Goal: Task Accomplishment & Management: Manage account settings

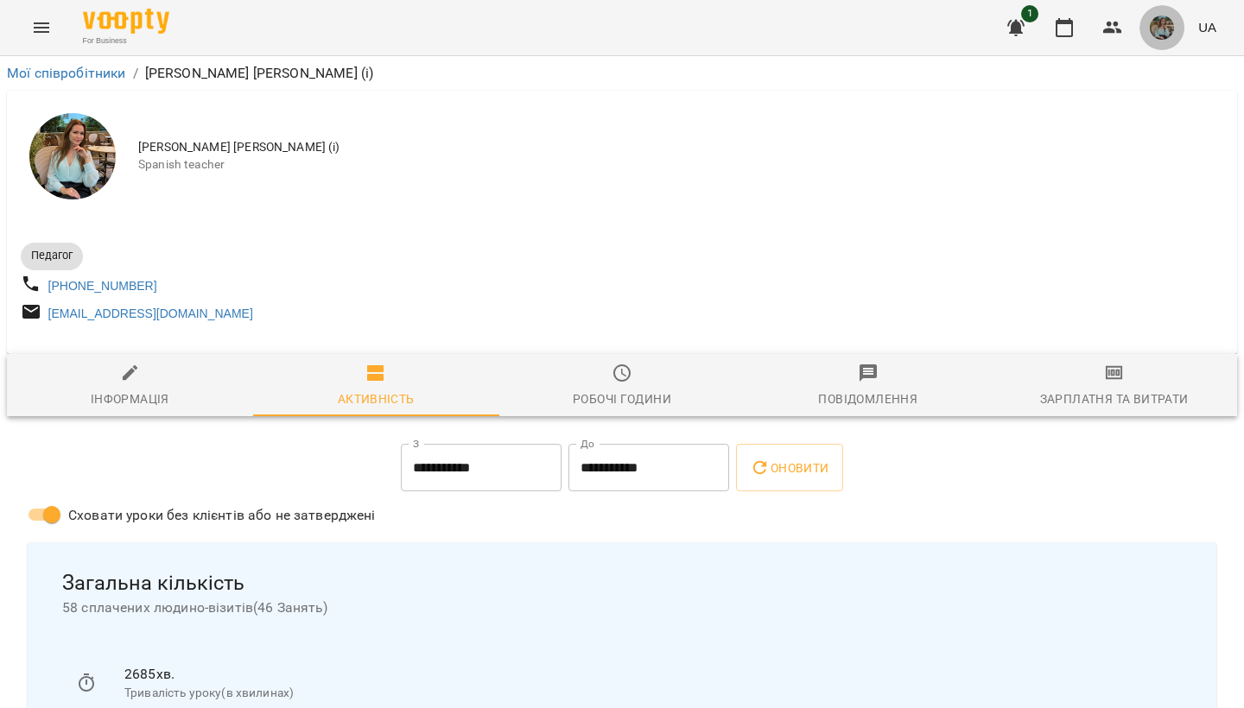
click at [1167, 22] on img "button" at bounding box center [1162, 28] width 24 height 24
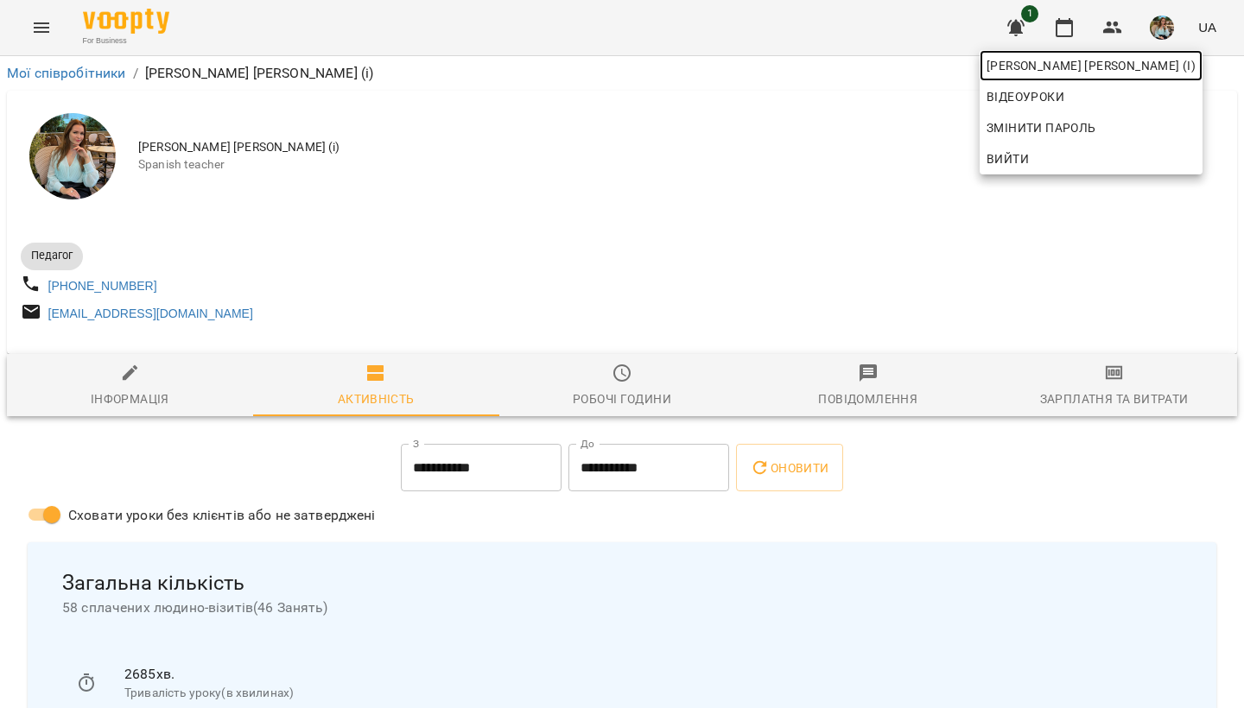
click at [1143, 68] on span "[PERSON_NAME] [PERSON_NAME] (і)" at bounding box center [1091, 65] width 209 height 21
click at [743, 154] on div at bounding box center [622, 354] width 1244 height 708
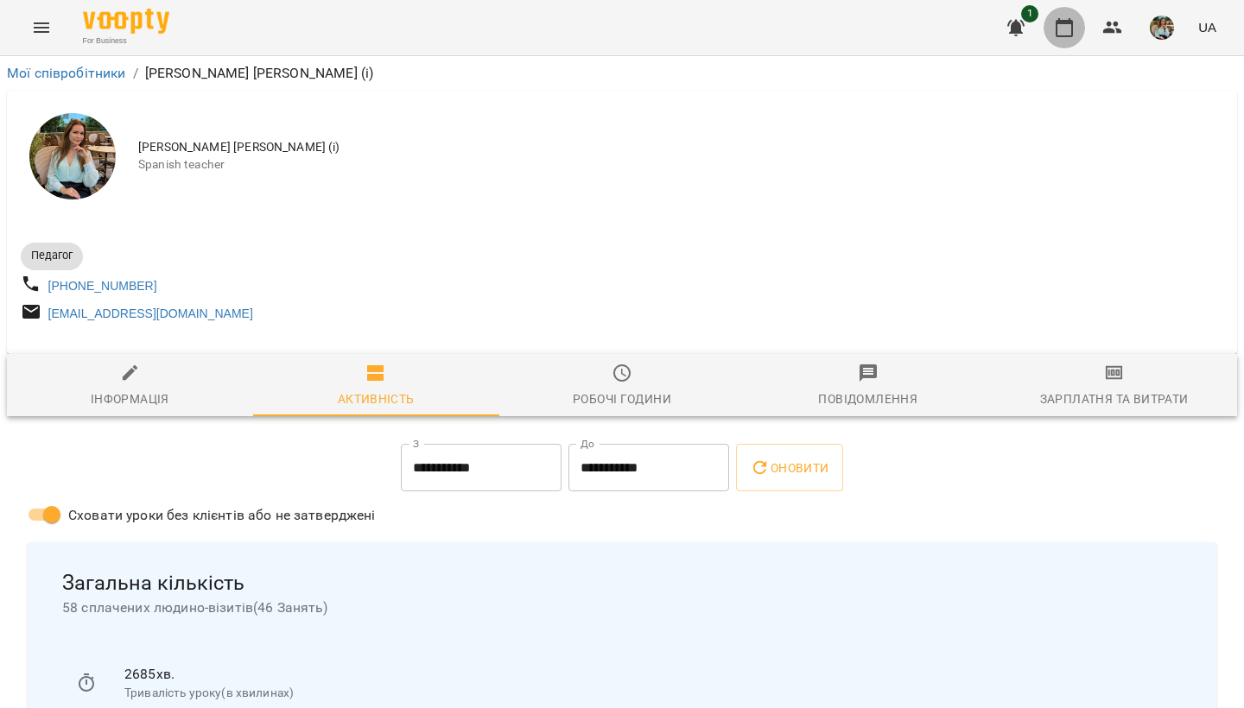
click at [1069, 31] on icon "button" at bounding box center [1064, 27] width 21 height 21
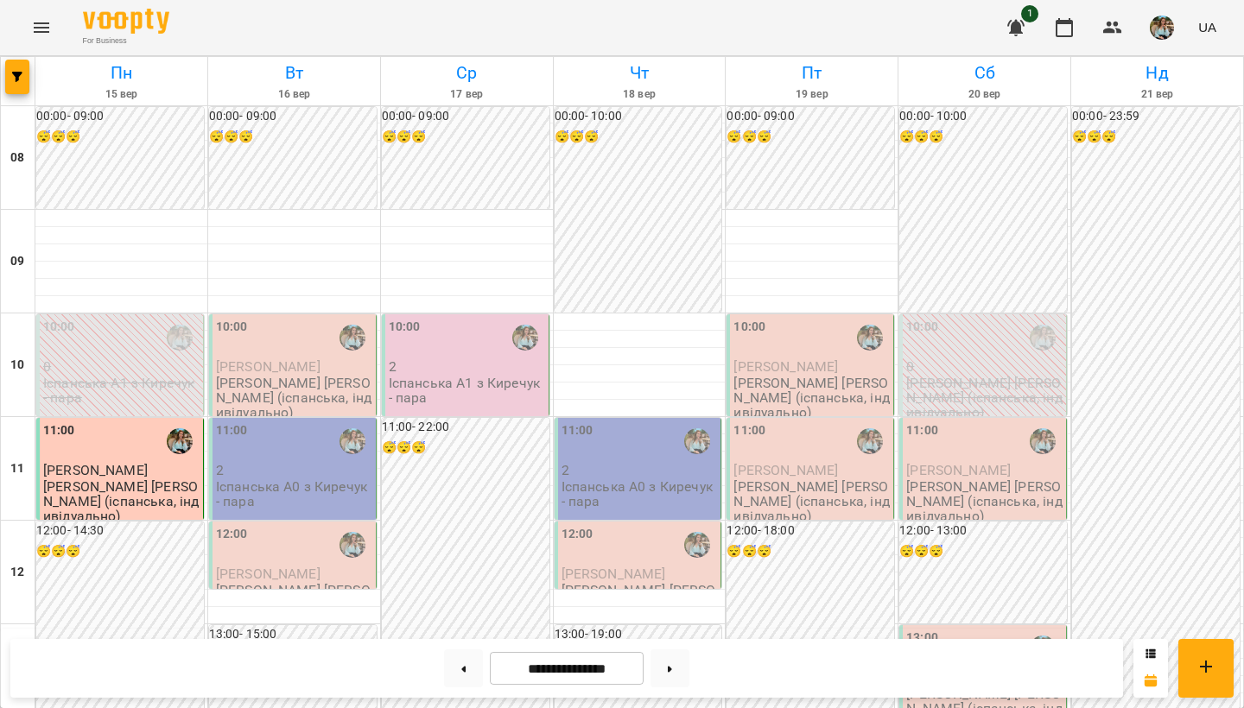
scroll to position [1030, 0]
click at [667, 669] on button at bounding box center [670, 669] width 39 height 38
type input "**********"
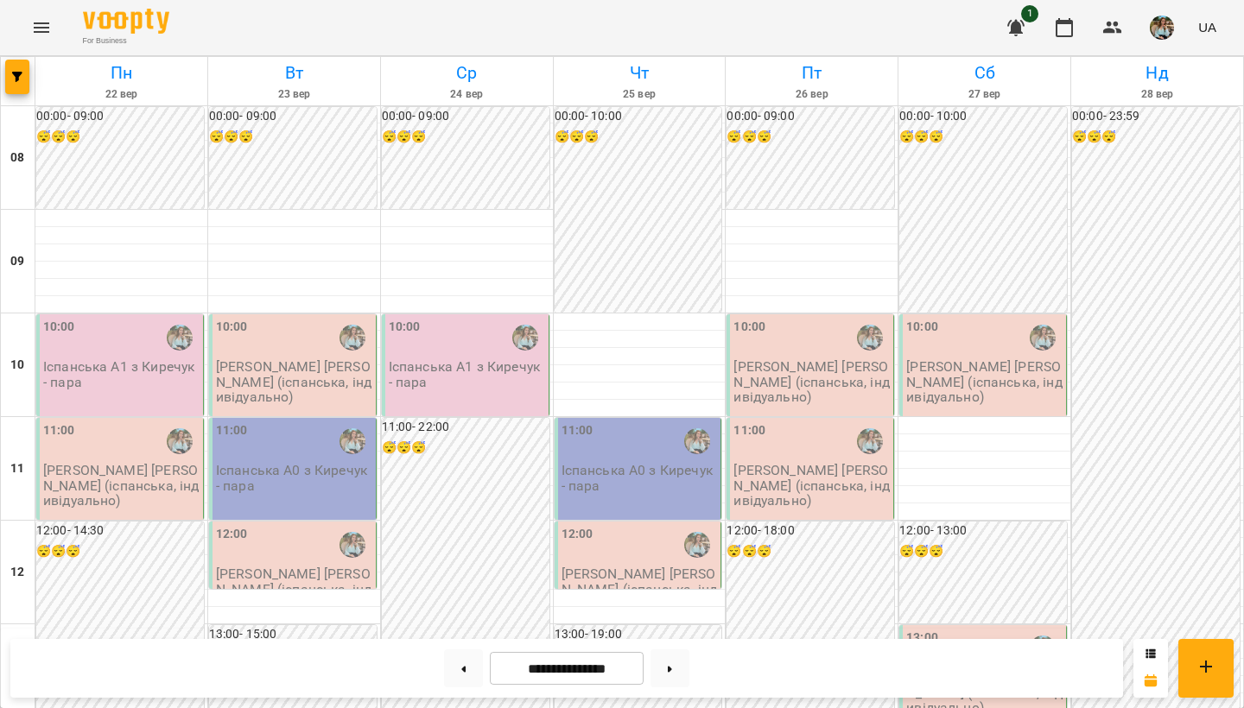
scroll to position [0, 0]
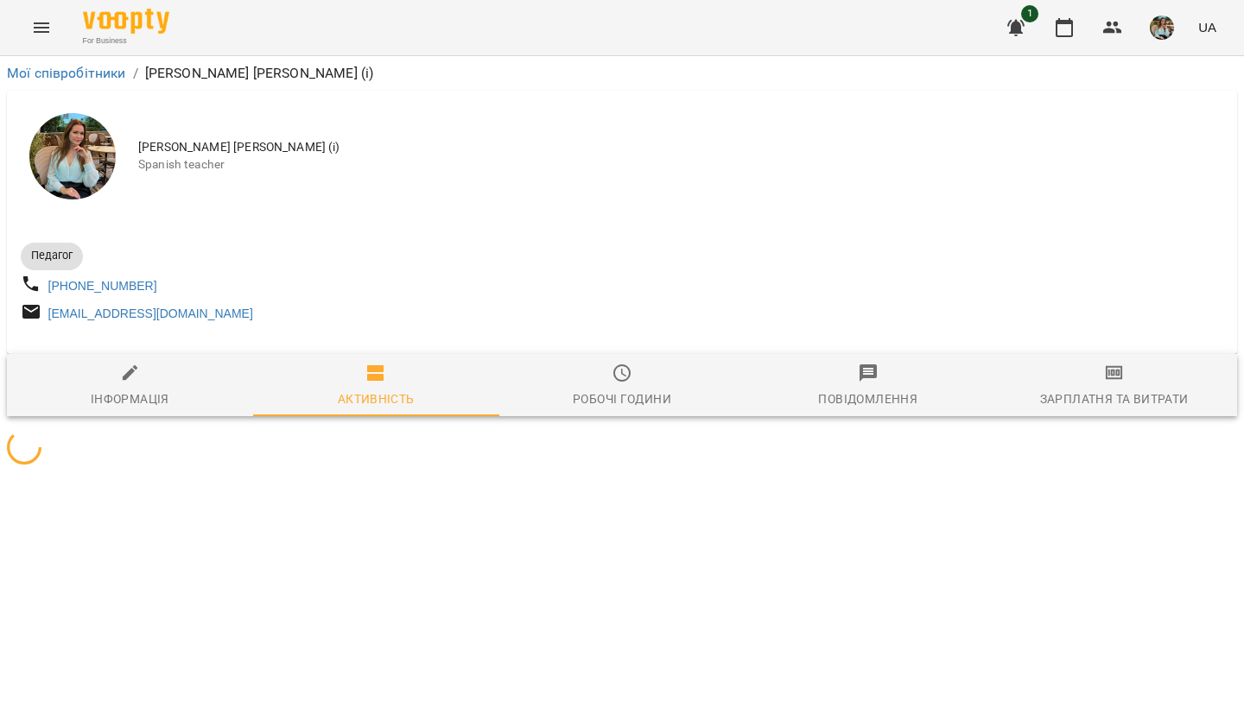
click at [1169, 35] on img "button" at bounding box center [1162, 28] width 24 height 24
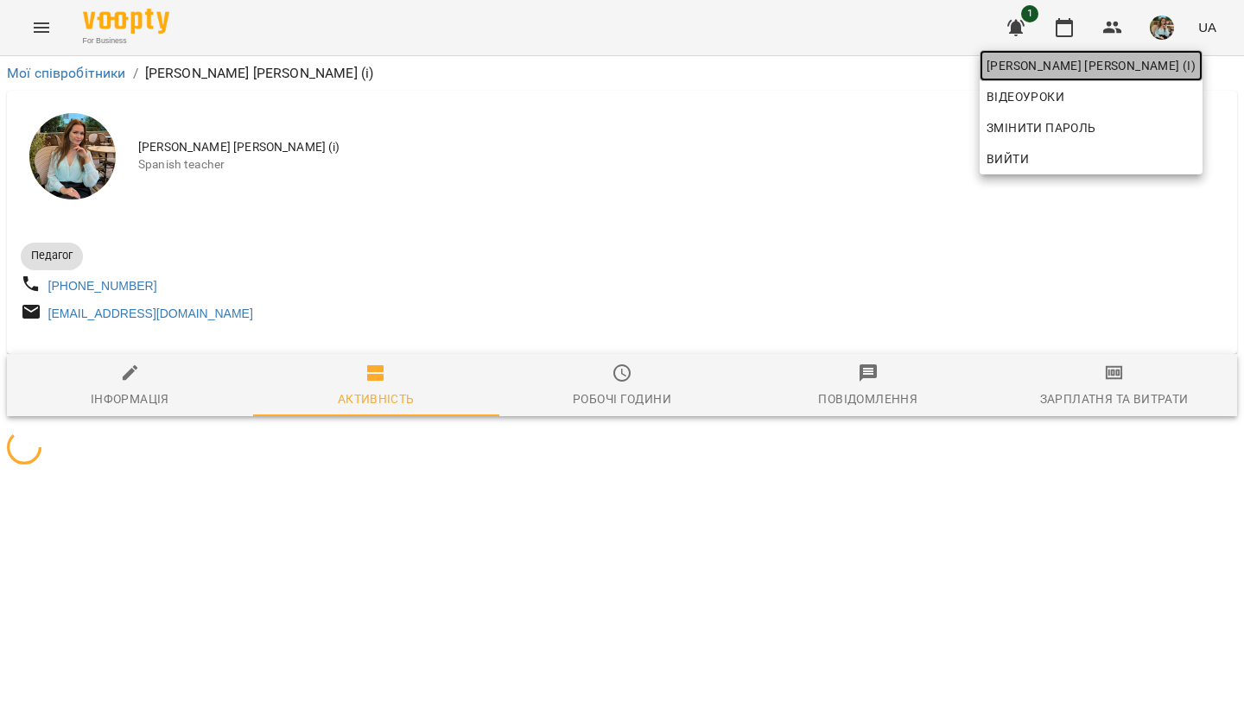
click at [1158, 79] on link "[PERSON_NAME] [PERSON_NAME] (і)" at bounding box center [1091, 65] width 223 height 31
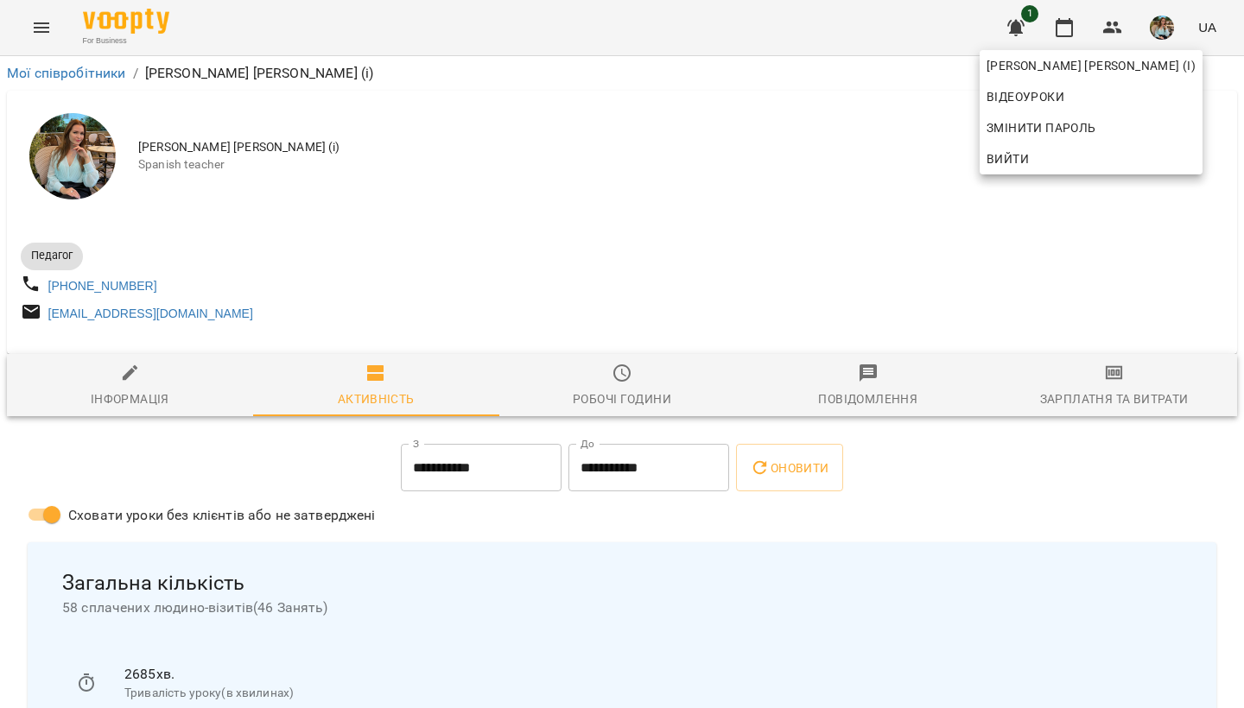
click at [1071, 29] on div at bounding box center [622, 354] width 1244 height 708
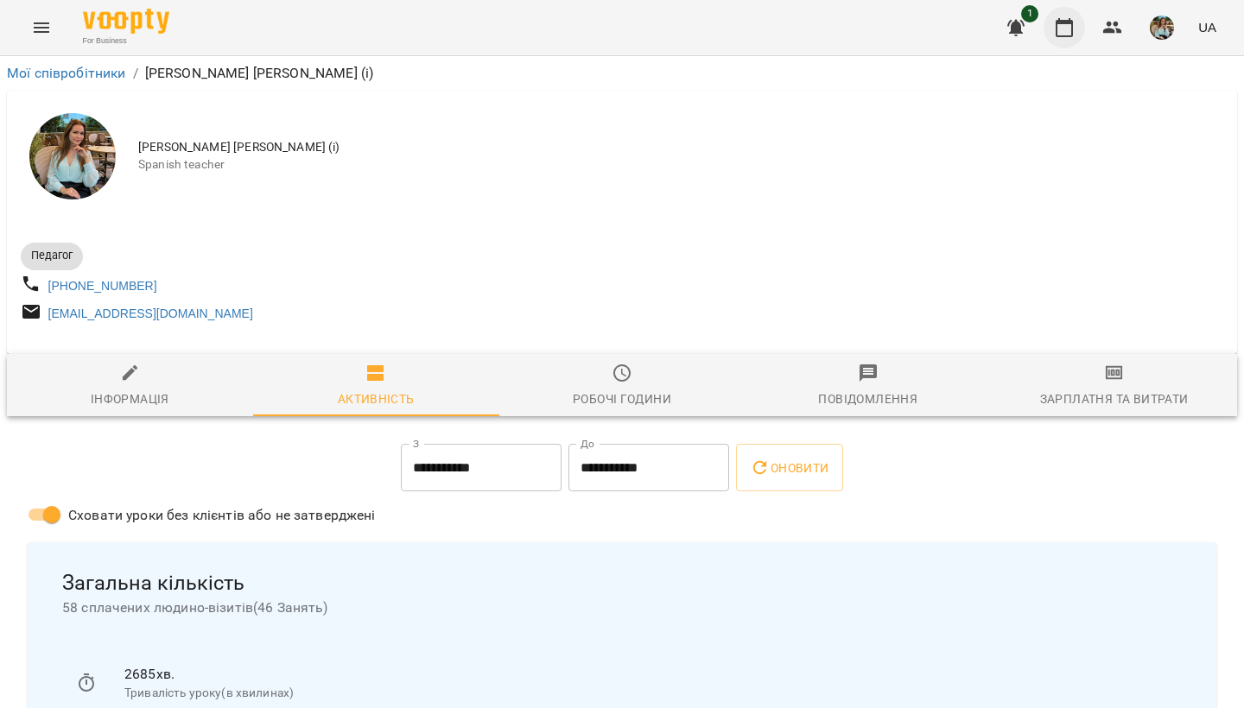
click at [1069, 28] on icon "button" at bounding box center [1064, 27] width 21 height 21
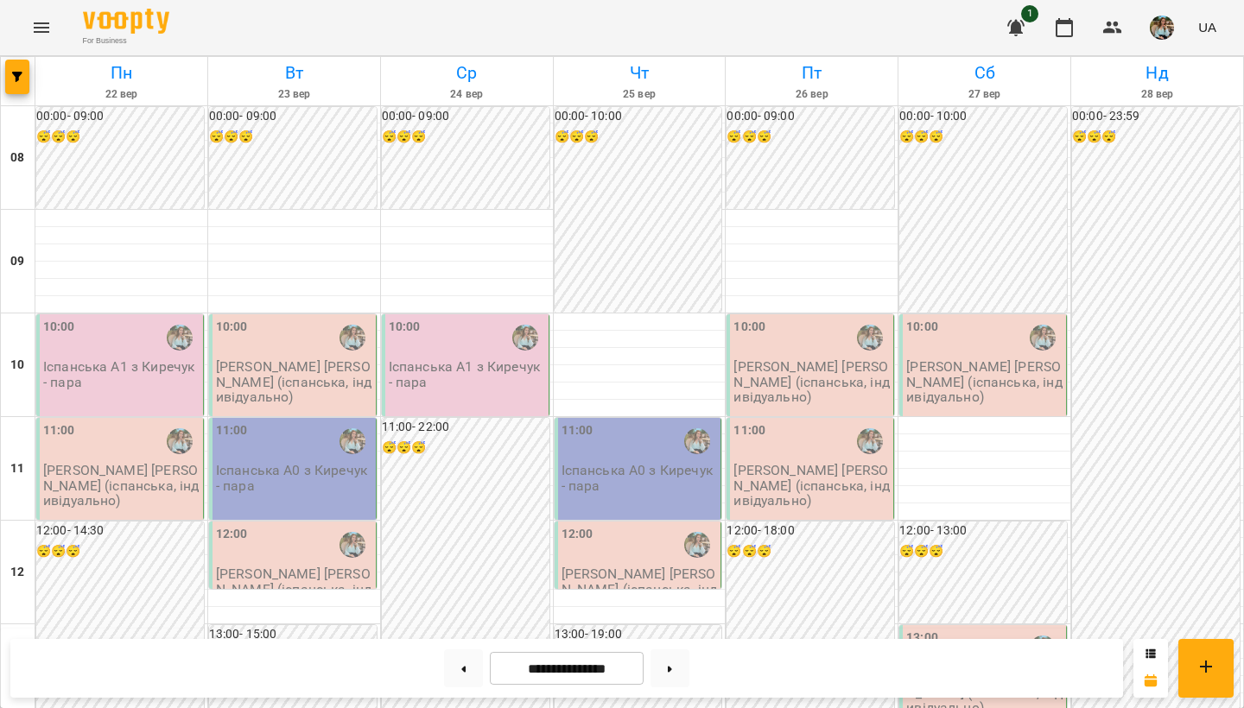
scroll to position [1030, 0]
click at [458, 674] on button at bounding box center [463, 669] width 39 height 38
type input "**********"
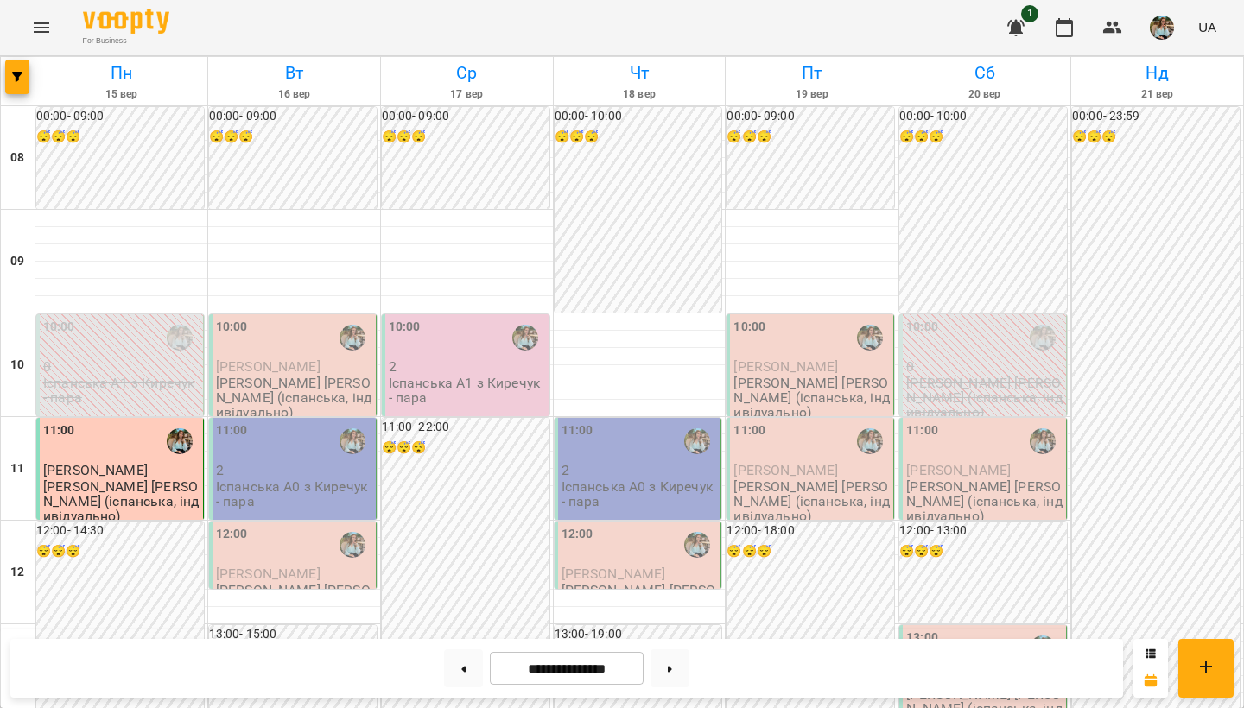
click at [1173, 29] on img "button" at bounding box center [1162, 28] width 24 height 24
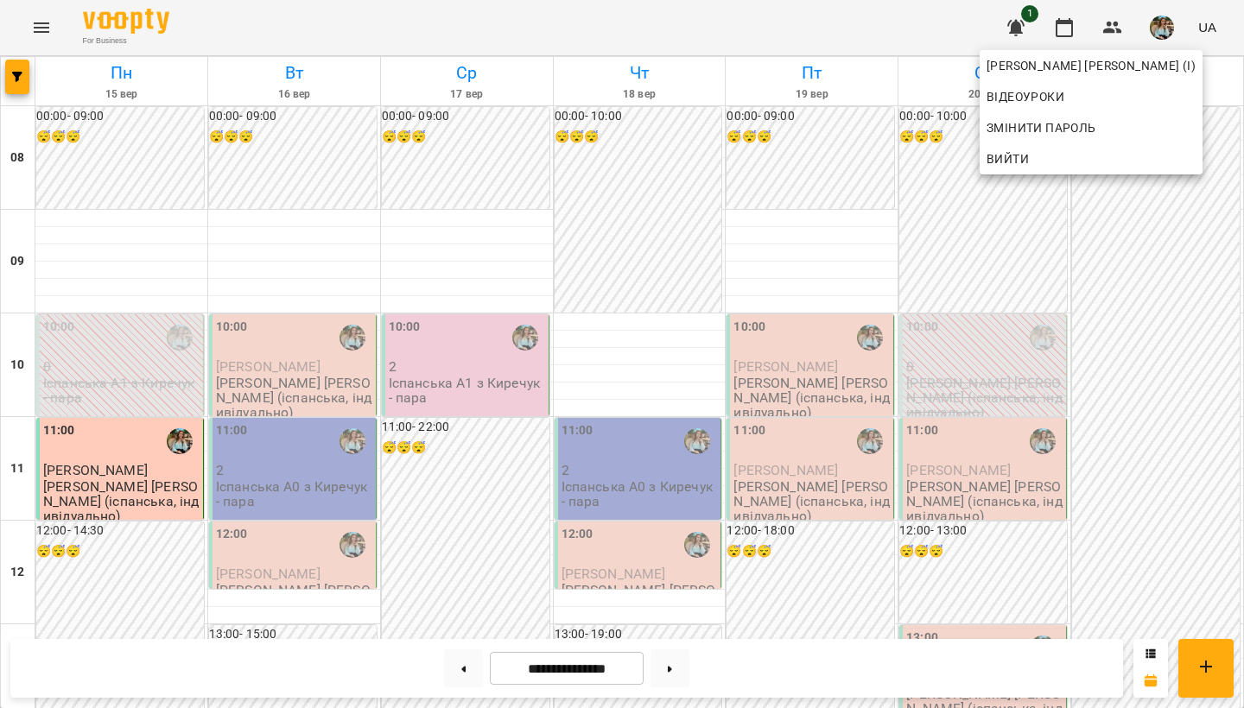
click at [1024, 283] on div at bounding box center [622, 354] width 1244 height 708
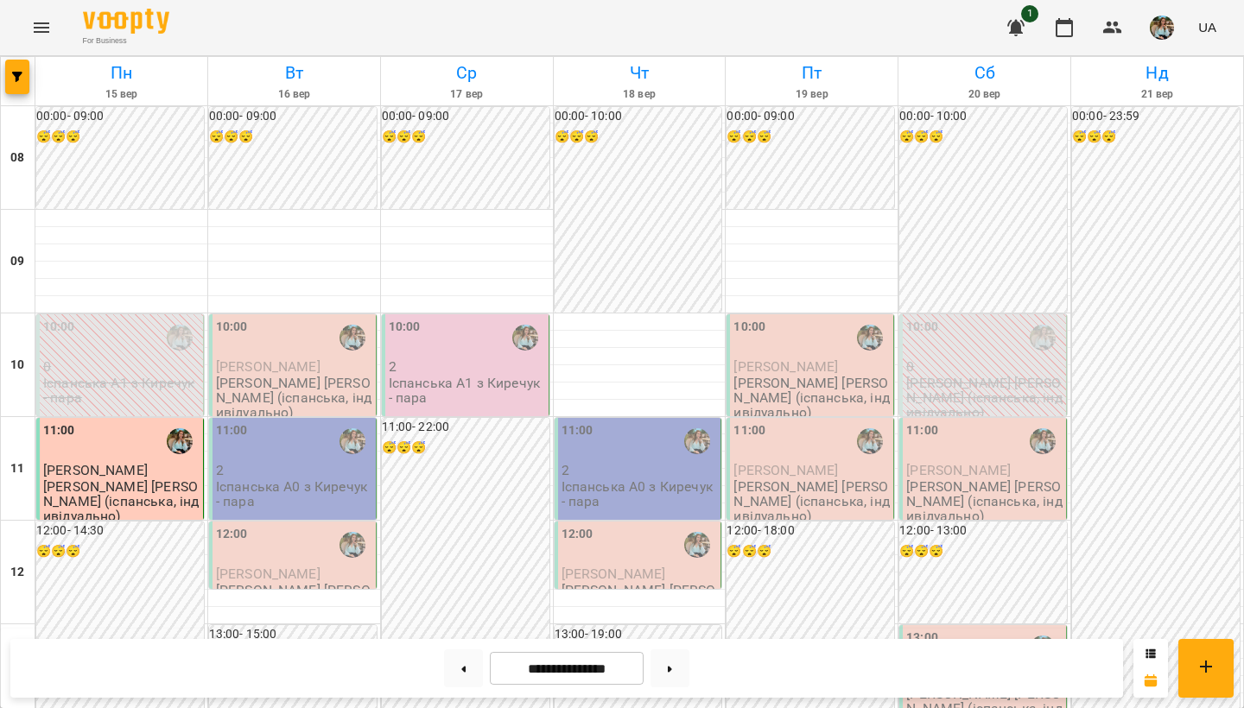
scroll to position [0, 0]
click at [1165, 37] on img "button" at bounding box center [1162, 28] width 24 height 24
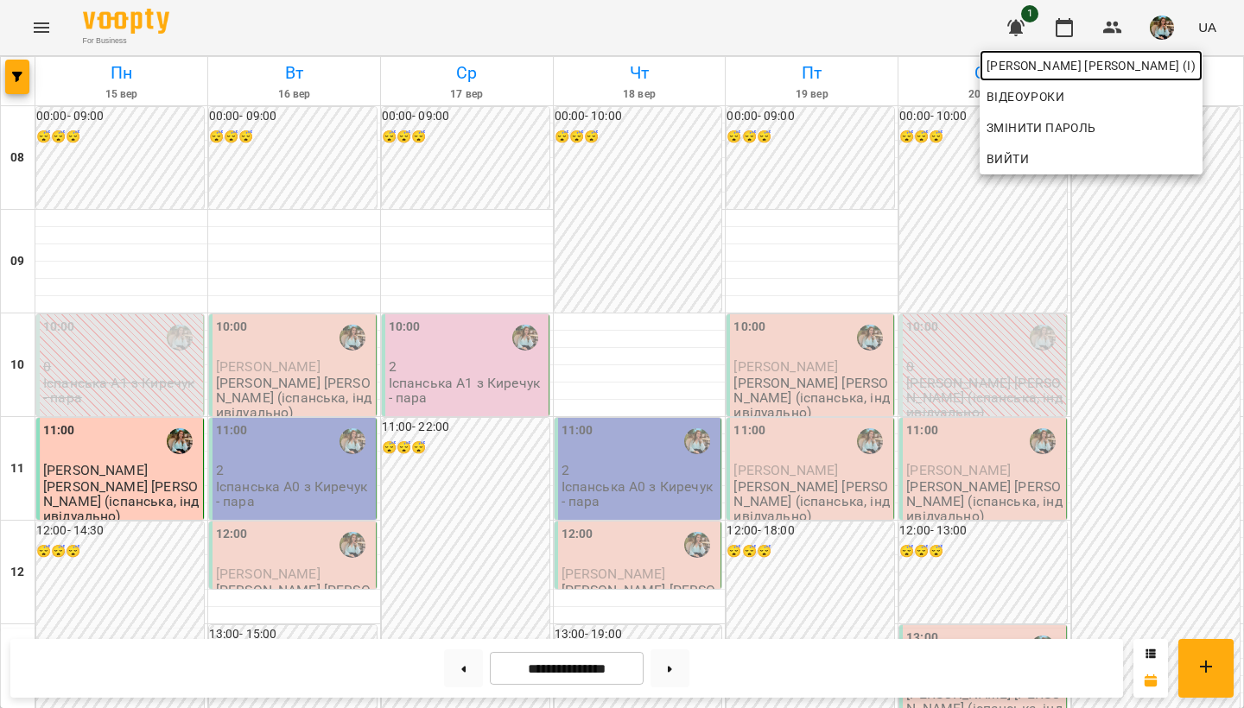
click at [1141, 68] on span "[PERSON_NAME] [PERSON_NAME] (і)" at bounding box center [1091, 65] width 209 height 21
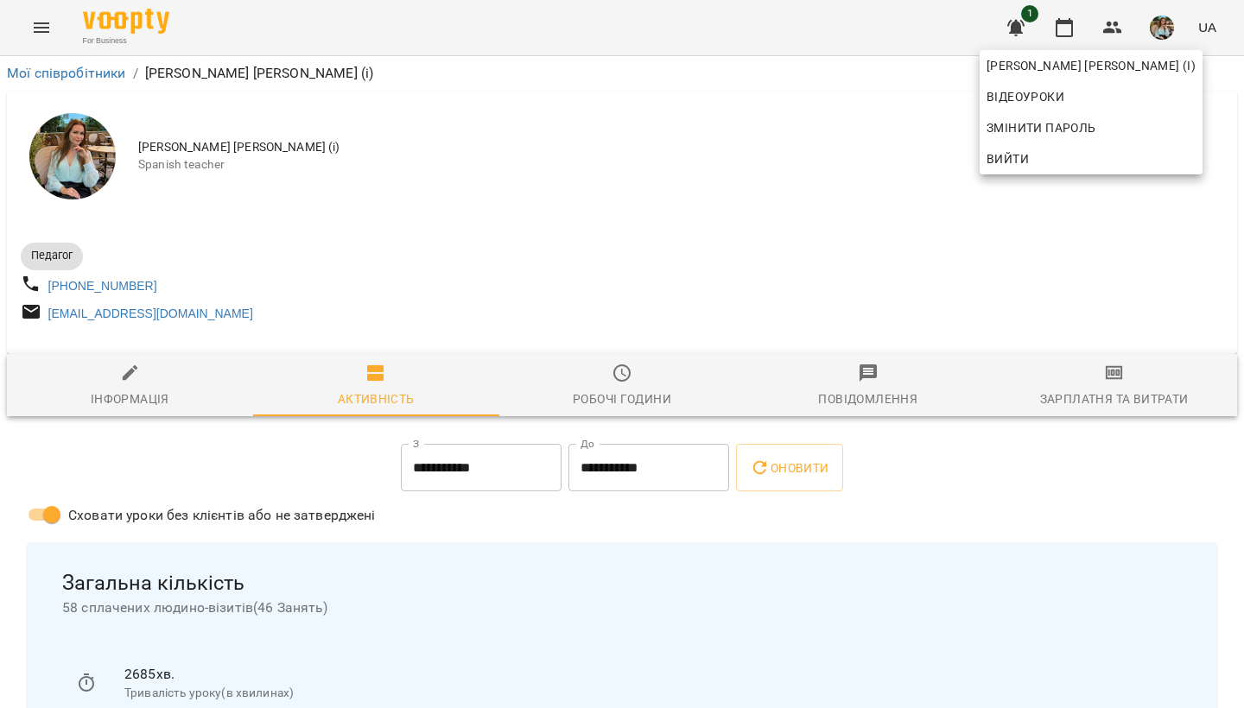
click at [664, 245] on div at bounding box center [622, 354] width 1244 height 708
